Goal: Transaction & Acquisition: Purchase product/service

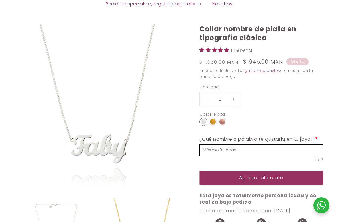
select select "{"isForProduct":true,"id":43651779035290,"title":"Plata","available":true,"pric…"
select select "{"isForProduct":false,"id":43652658462874,"title":"Plata","available":true,"pri…"
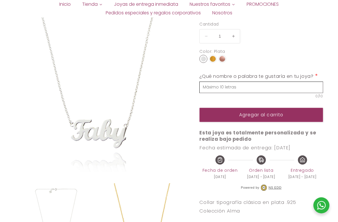
scroll to position [128, 0]
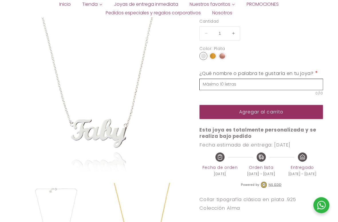
click at [213, 55] on img at bounding box center [213, 56] width 6 height 6
click at [0, 0] on input "radio" at bounding box center [0, 0] width 0 height 0
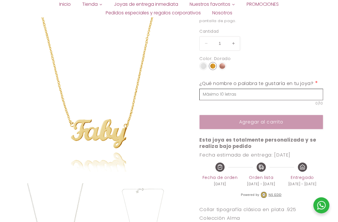
scroll to position [55, 0]
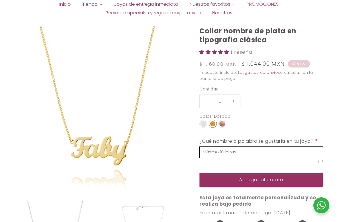
click at [221, 124] on img at bounding box center [223, 124] width 6 height 6
click at [0, 0] on input "radio" at bounding box center [0, 0] width 0 height 0
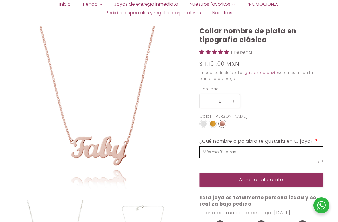
click at [201, 125] on img at bounding box center [204, 124] width 6 height 6
click at [0, 0] on input "radio" at bounding box center [0, 0] width 0 height 0
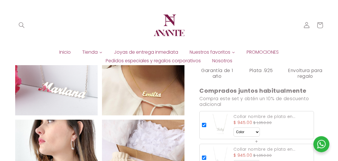
scroll to position [561, 0]
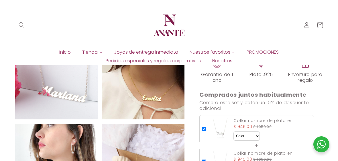
click at [11, 1] on header "[PERSON_NAME] de entrega inmediata PROMOCIONES Pedidos especiales y regalos cor…" at bounding box center [169, 32] width 338 height 65
